Goal: Find specific page/section: Find specific page/section

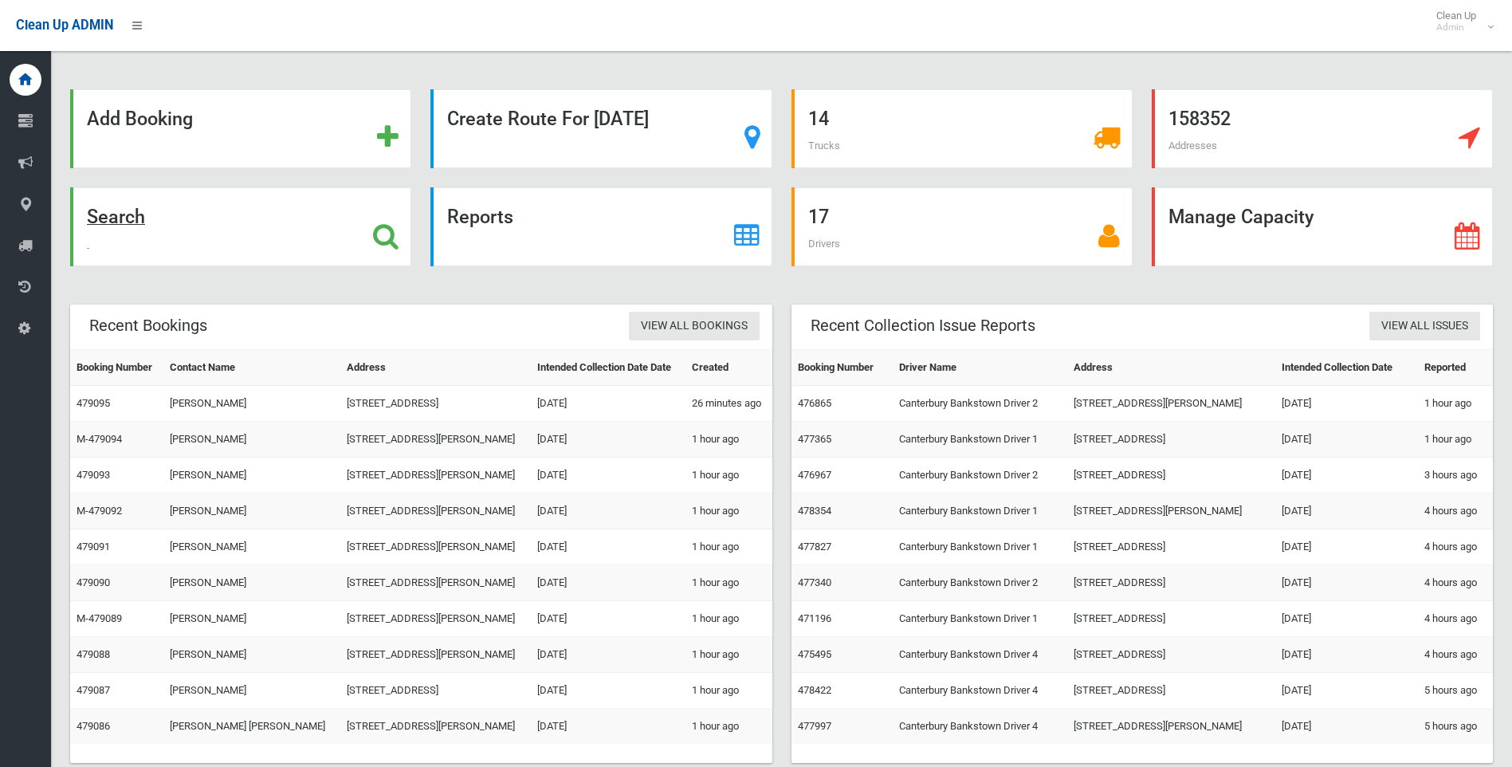
click at [394, 234] on icon at bounding box center [386, 235] width 26 height 27
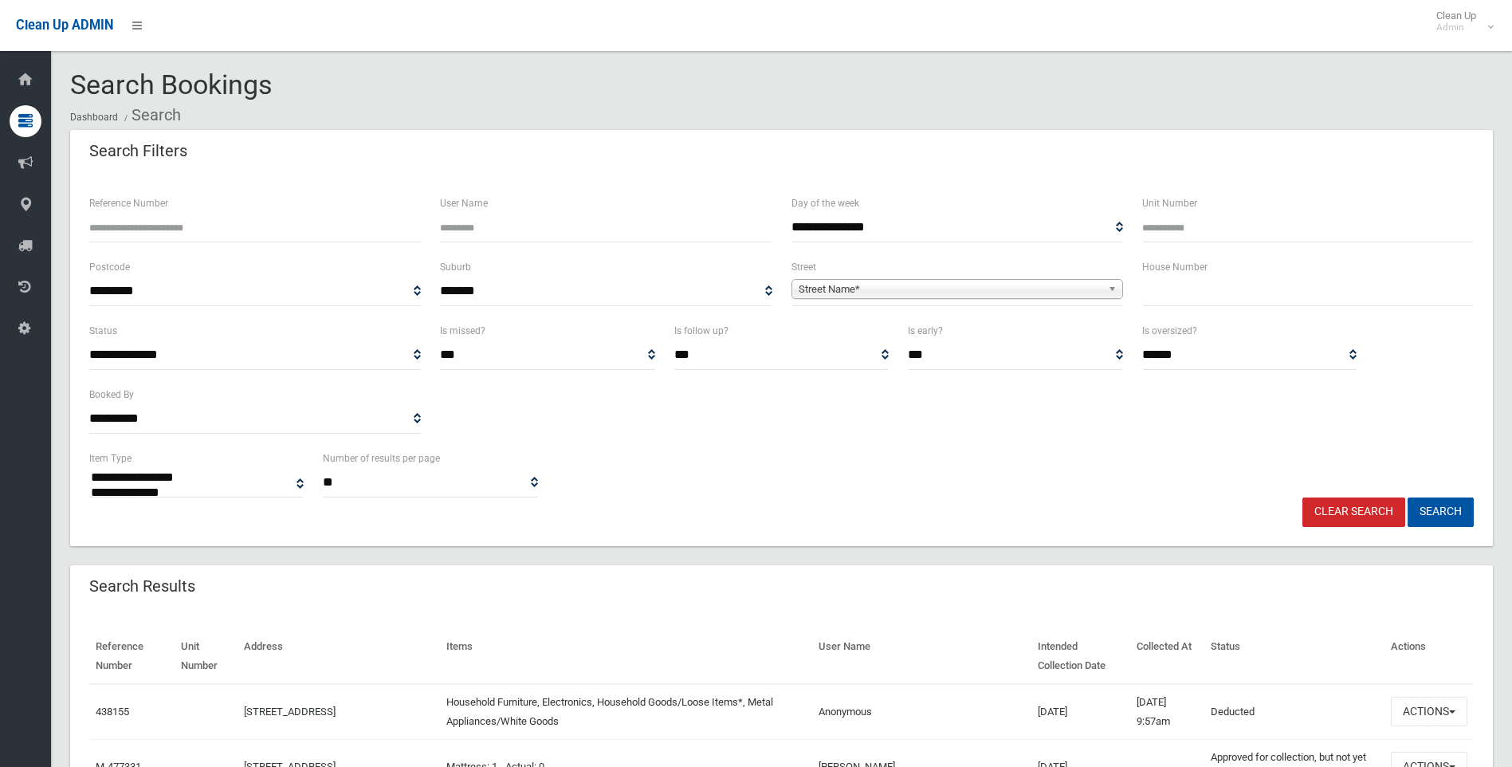
select select
click at [917, 286] on span "Street Name*" at bounding box center [950, 289] width 303 height 19
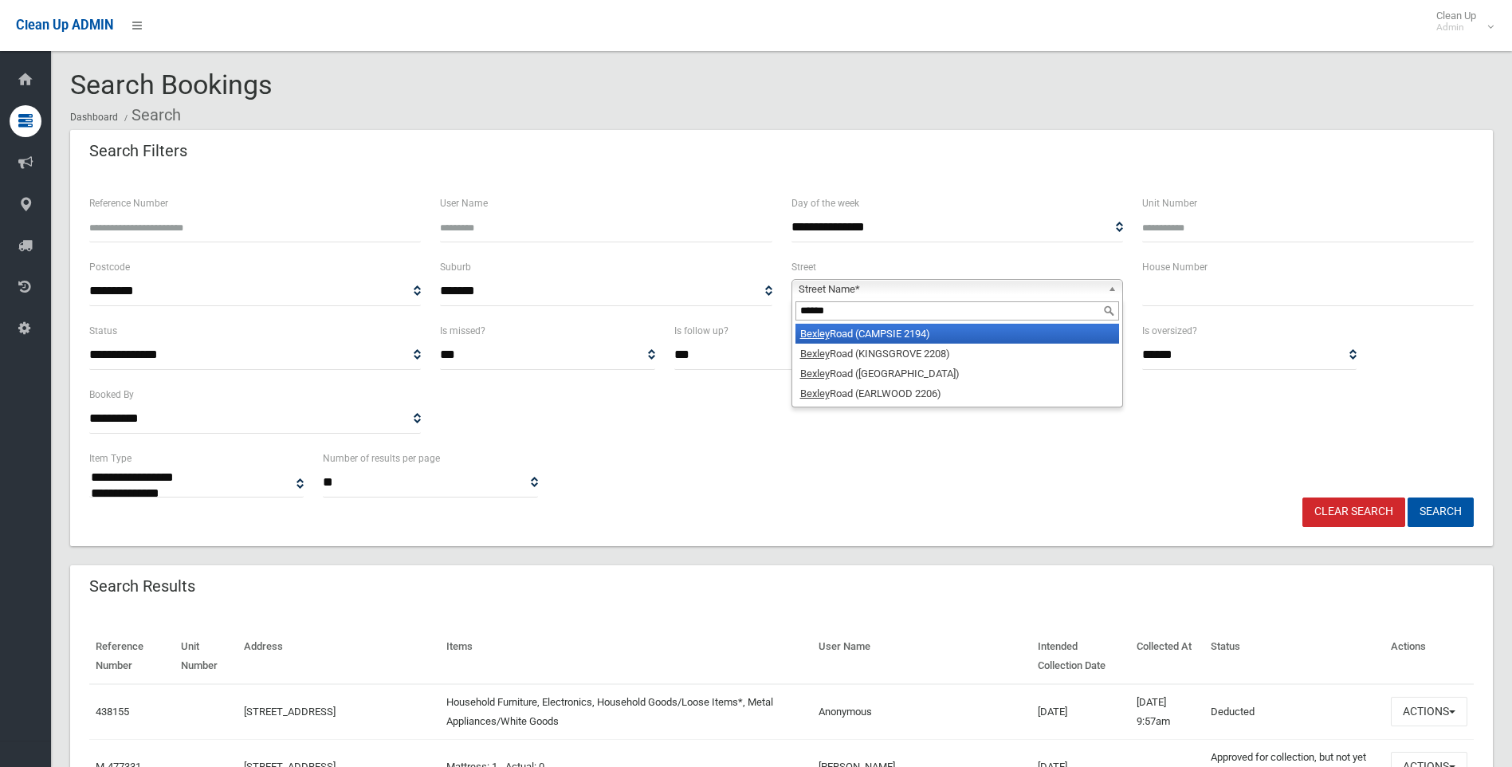
type input "******"
click at [904, 331] on li "[STREET_ADDRESS])" at bounding box center [957, 334] width 324 height 20
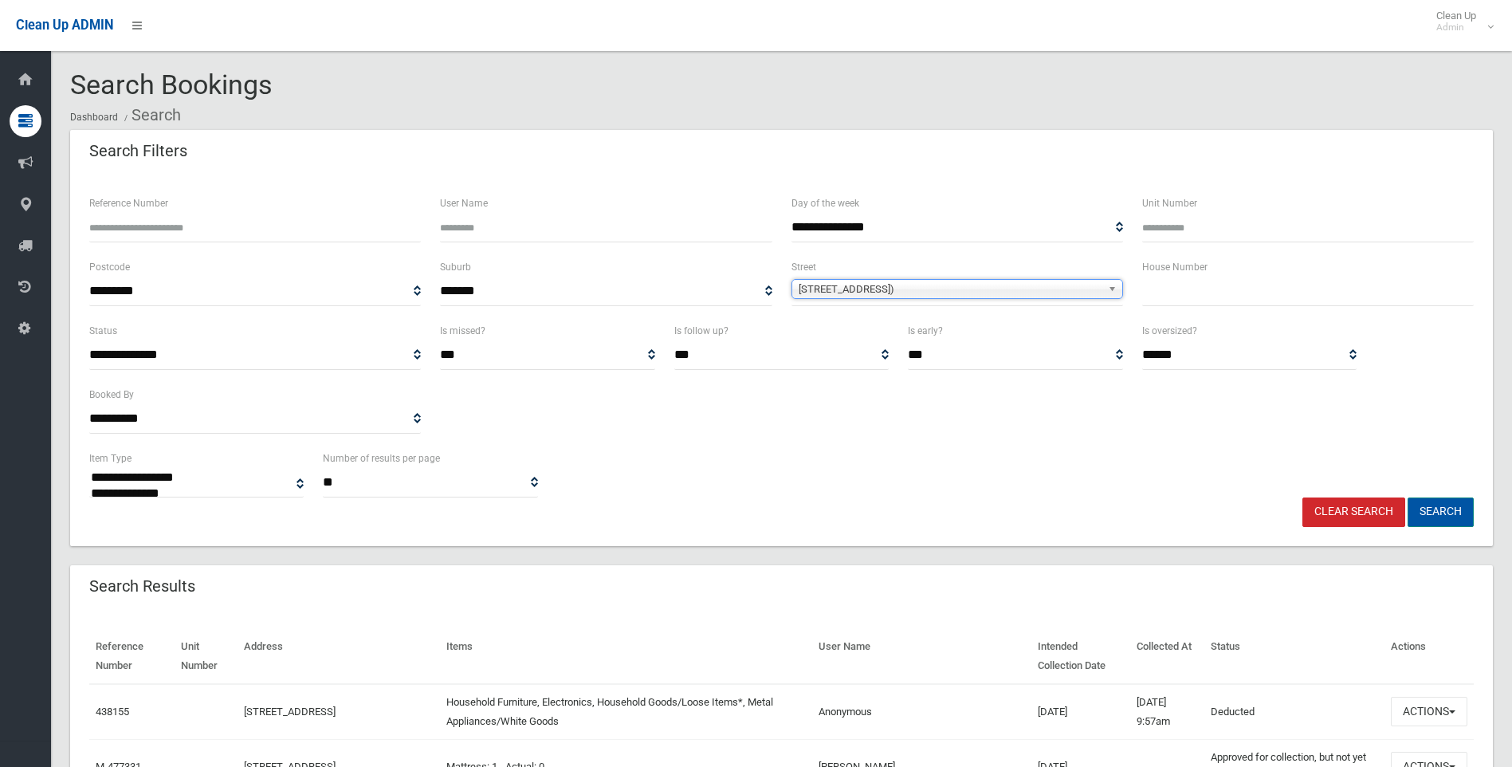
click at [1448, 518] on button "Search" at bounding box center [1441, 511] width 66 height 29
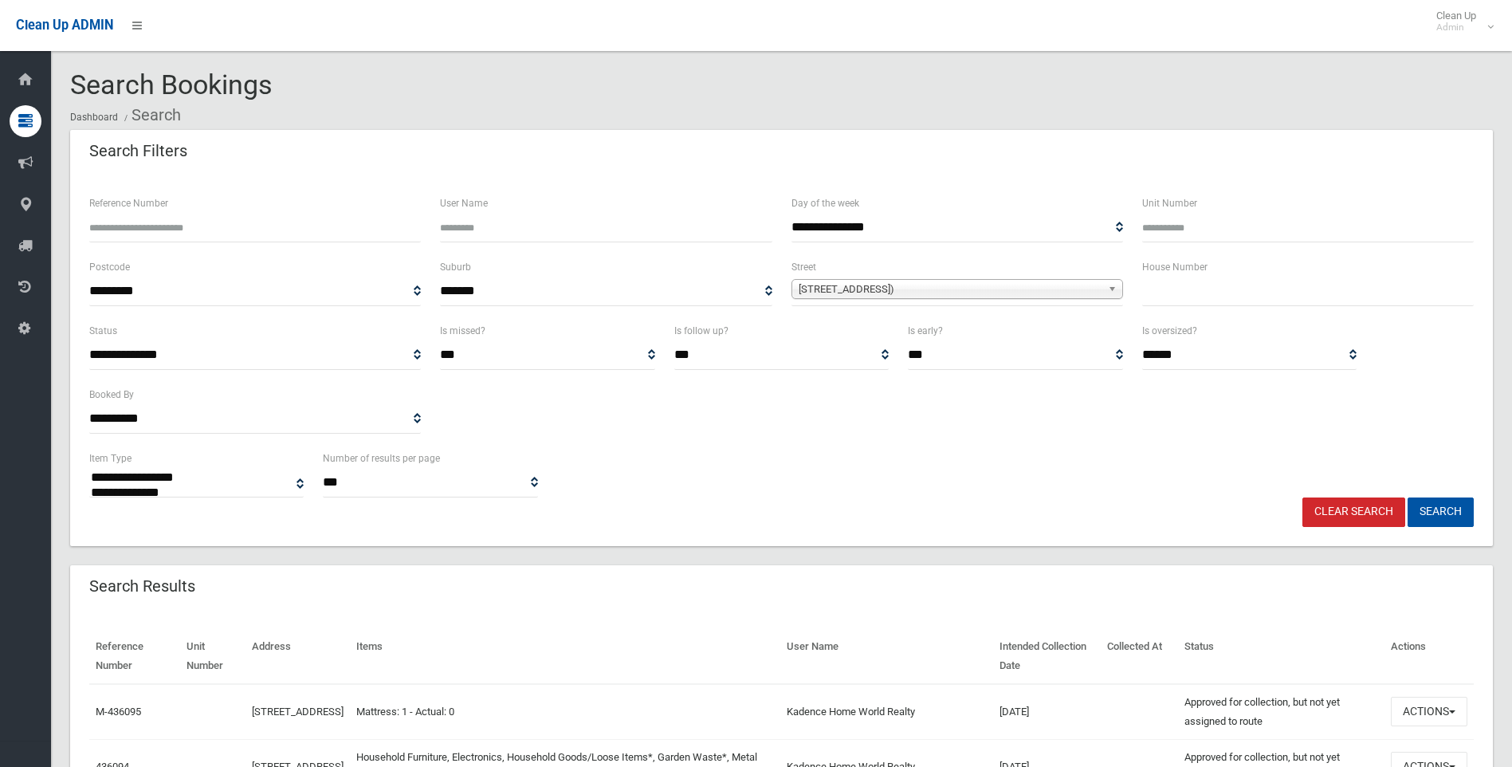
select select
